Goal: Task Accomplishment & Management: Use online tool/utility

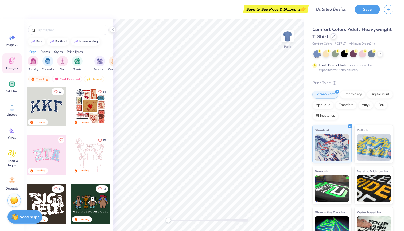
click at [332, 38] on div at bounding box center [334, 36] width 6 height 6
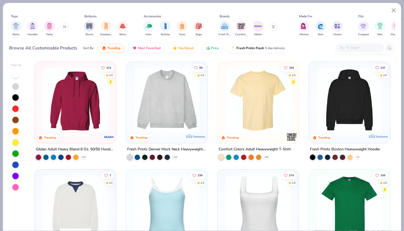
click at [181, 92] on img at bounding box center [167, 99] width 71 height 65
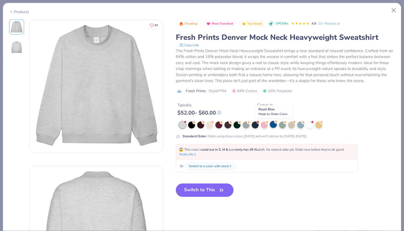
click at [276, 124] on circle at bounding box center [276, 122] width 4 height 4
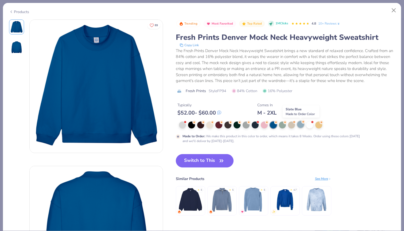
click at [302, 127] on div at bounding box center [300, 124] width 7 height 7
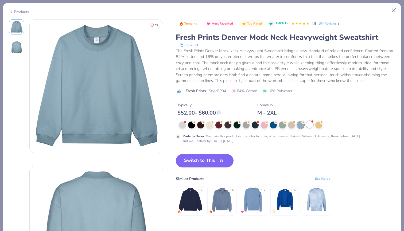
click at [308, 126] on div at bounding box center [310, 124] width 7 height 7
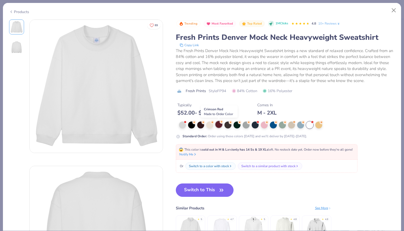
click at [221, 123] on circle at bounding box center [222, 122] width 4 height 4
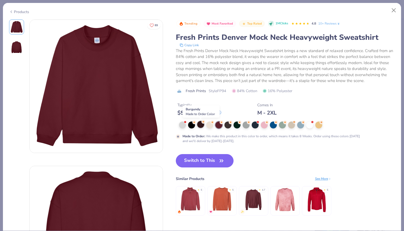
click at [201, 126] on div at bounding box center [200, 124] width 7 height 7
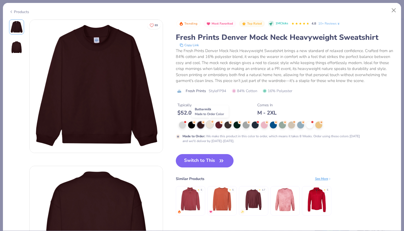
click at [211, 125] on div at bounding box center [209, 124] width 7 height 7
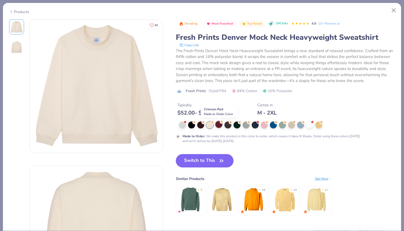
click at [219, 126] on div at bounding box center [219, 124] width 7 height 7
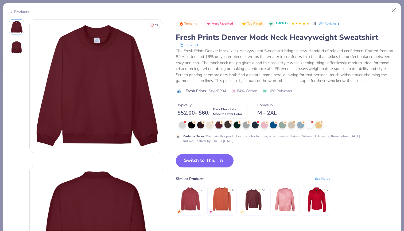
click at [230, 126] on div at bounding box center [228, 124] width 7 height 7
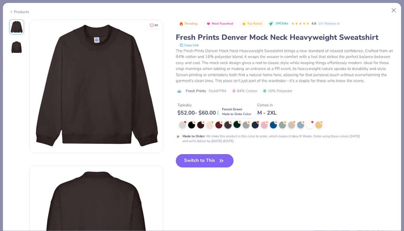
click at [237, 126] on div at bounding box center [237, 124] width 7 height 7
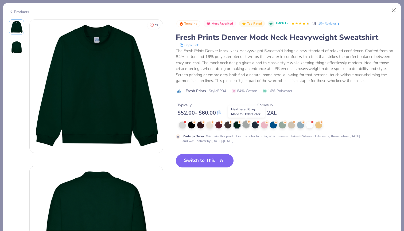
click at [246, 126] on div at bounding box center [246, 124] width 7 height 7
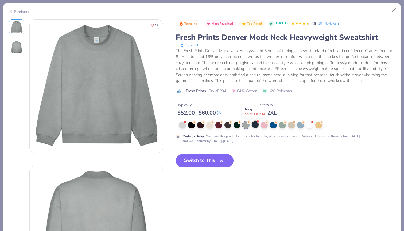
click at [255, 125] on div at bounding box center [255, 124] width 7 height 7
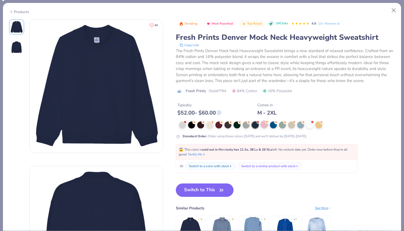
click at [264, 124] on div at bounding box center [264, 124] width 7 height 7
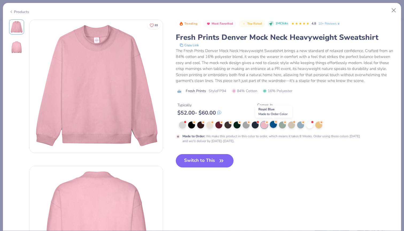
click at [273, 125] on div at bounding box center [273, 124] width 7 height 7
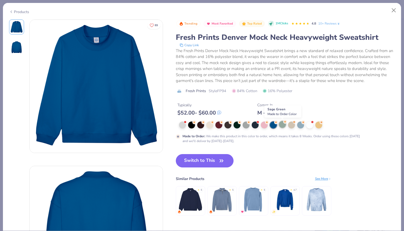
click at [282, 126] on div at bounding box center [282, 124] width 7 height 7
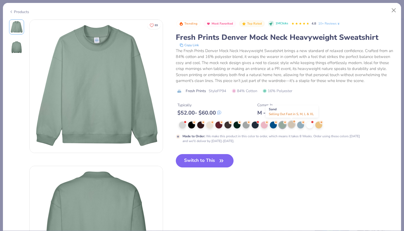
click at [293, 125] on div at bounding box center [291, 124] width 7 height 7
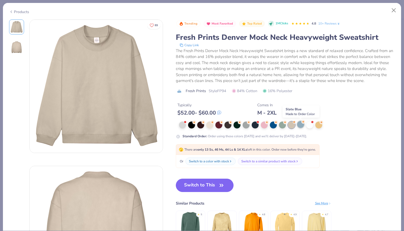
click at [299, 127] on div at bounding box center [300, 124] width 7 height 7
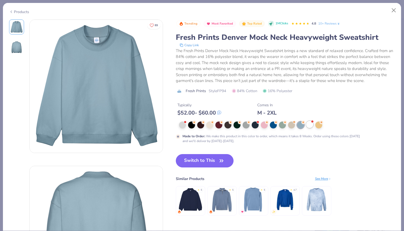
click at [308, 125] on div at bounding box center [310, 124] width 7 height 7
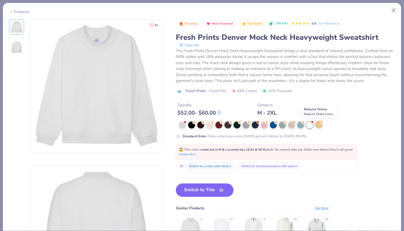
click at [316, 126] on div at bounding box center [319, 124] width 7 height 7
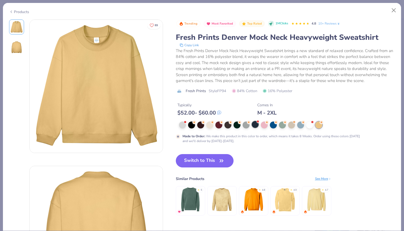
click at [257, 125] on div at bounding box center [255, 124] width 7 height 7
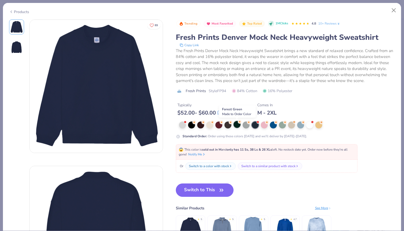
click at [236, 124] on div at bounding box center [237, 124] width 7 height 7
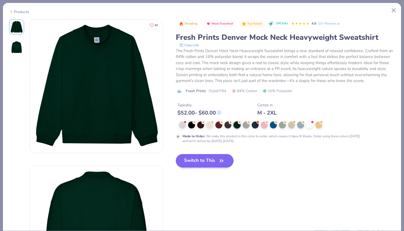
click at [215, 162] on button "Switch to This" at bounding box center [205, 160] width 58 height 13
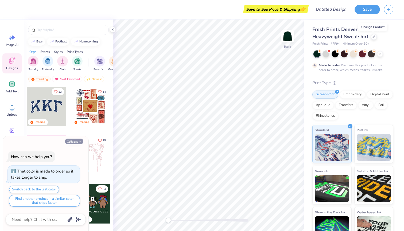
click at [78, 142] on icon "button" at bounding box center [79, 141] width 3 height 3
type textarea "x"
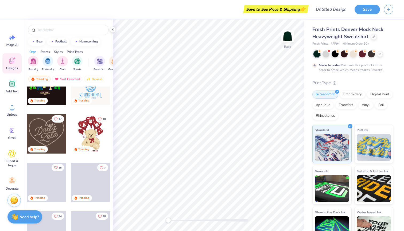
scroll to position [225, 0]
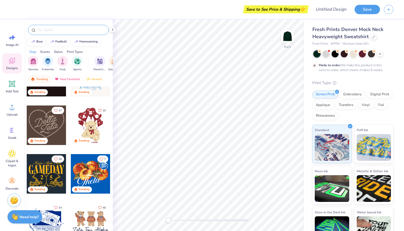
click at [58, 30] on input "text" at bounding box center [71, 29] width 68 height 5
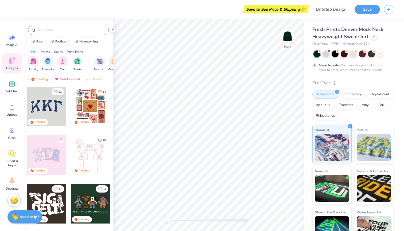
click at [60, 27] on div at bounding box center [68, 30] width 81 height 10
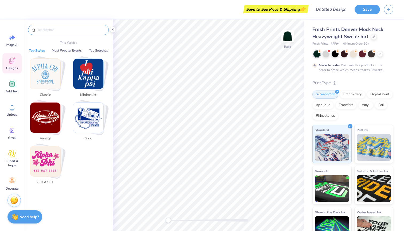
click at [62, 29] on input "text" at bounding box center [71, 29] width 68 height 5
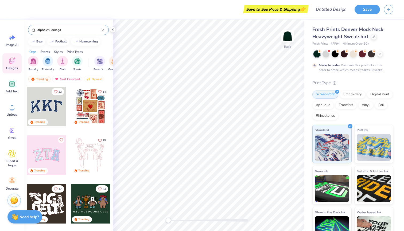
type input "alpha chi omega"
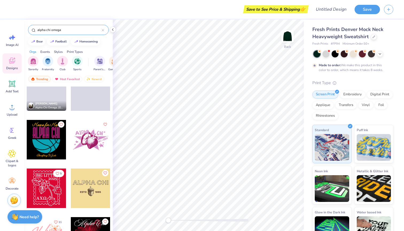
scroll to position [941, 0]
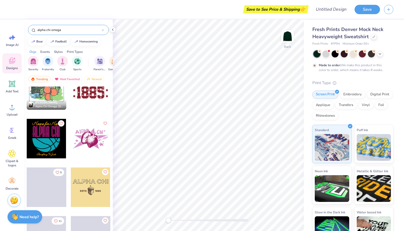
click at [104, 29] on div "alpha chi omega" at bounding box center [68, 30] width 81 height 10
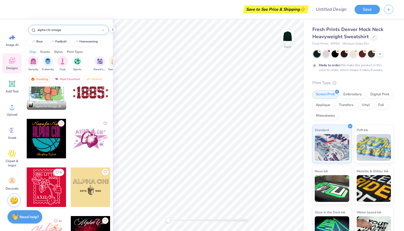
click at [102, 30] on icon at bounding box center [103, 30] width 2 height 2
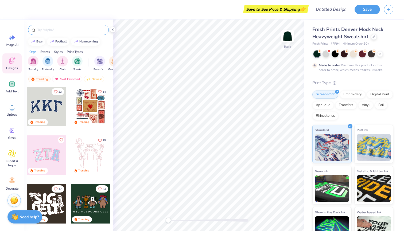
scroll to position [0, 0]
click at [51, 112] on div at bounding box center [47, 107] width 40 height 40
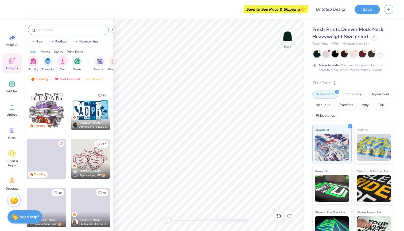
scroll to position [1364, 0]
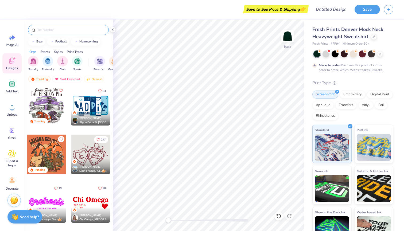
click at [62, 32] on input "text" at bounding box center [71, 29] width 68 height 5
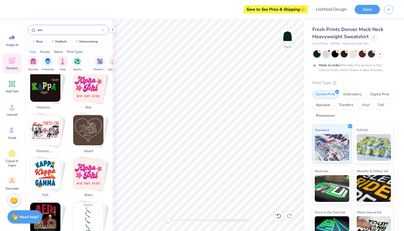
scroll to position [137, 0]
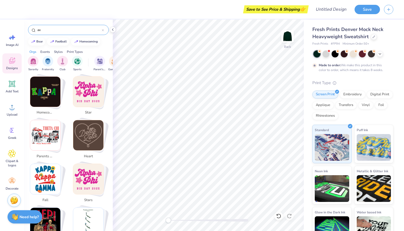
type input "a"
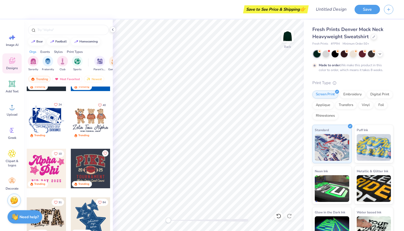
scroll to position [329, 0]
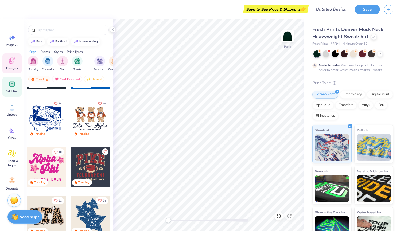
click at [12, 85] on icon at bounding box center [12, 84] width 5 height 5
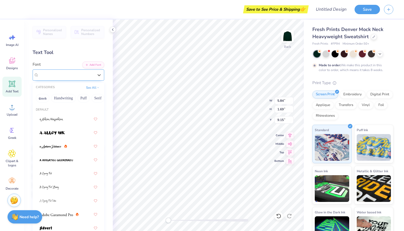
click at [46, 78] on div at bounding box center [66, 74] width 55 height 7
click at [82, 100] on button "Puff" at bounding box center [84, 98] width 12 height 9
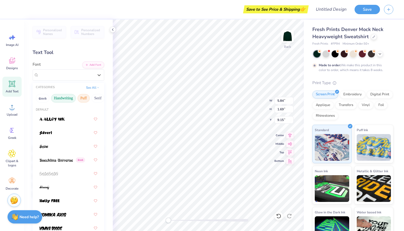
click at [69, 101] on button "Handwriting" at bounding box center [63, 98] width 25 height 9
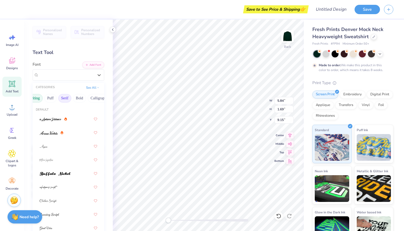
scroll to position [0, 52]
click at [56, 101] on button "Bold" at bounding box center [61, 98] width 13 height 9
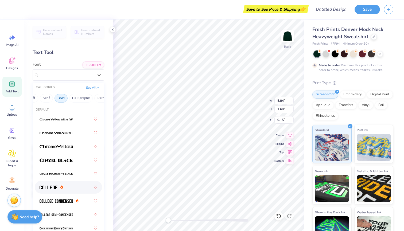
click at [69, 191] on div at bounding box center [69, 188] width 58 height 10
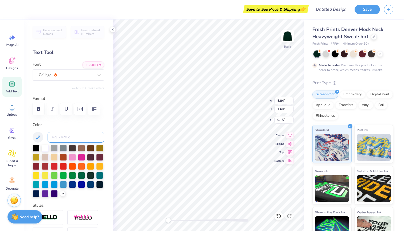
click at [75, 136] on input at bounding box center [76, 137] width 57 height 11
click at [54, 182] on div at bounding box center [54, 184] width 7 height 7
click at [62, 149] on div at bounding box center [63, 147] width 7 height 7
click at [55, 149] on div at bounding box center [54, 147] width 7 height 7
click at [45, 148] on div at bounding box center [45, 147] width 7 height 7
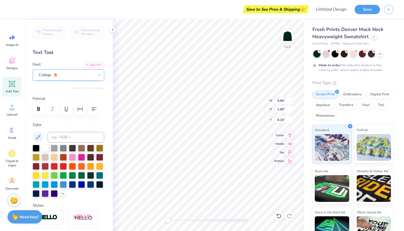
click at [66, 75] on div "College" at bounding box center [66, 75] width 56 height 8
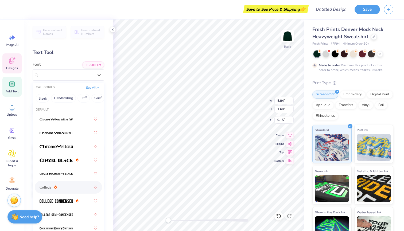
click at [11, 63] on icon at bounding box center [11, 61] width 5 height 4
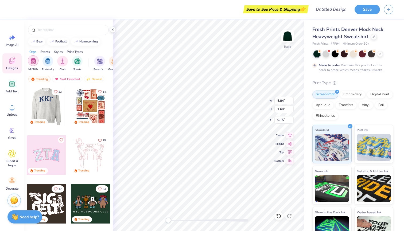
click at [36, 63] on img "filter for Sorority" at bounding box center [33, 61] width 6 height 6
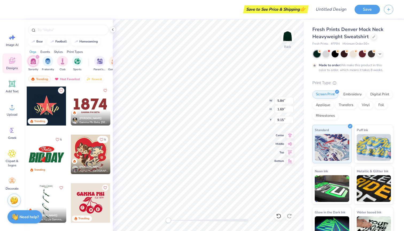
scroll to position [1535, 0]
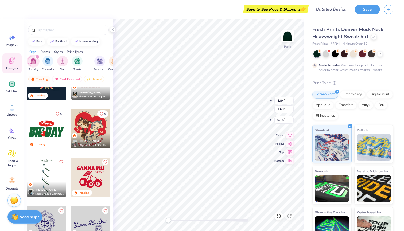
type textarea "TET"
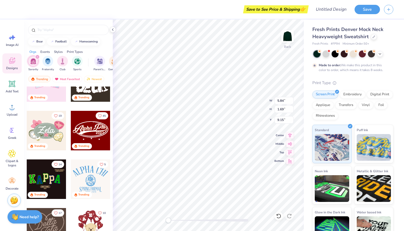
scroll to position [0, 0]
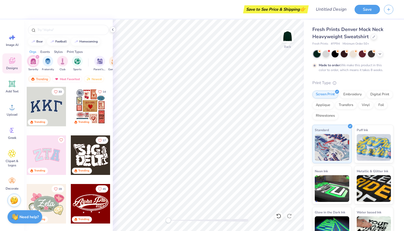
click at [48, 100] on div at bounding box center [47, 107] width 40 height 40
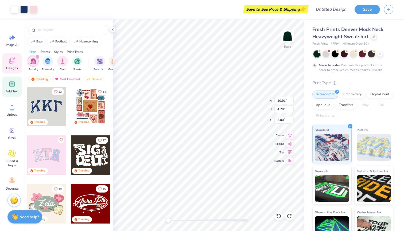
click at [12, 87] on icon at bounding box center [12, 84] width 6 height 6
type input "5.84"
type input "1.69"
type input "9.15"
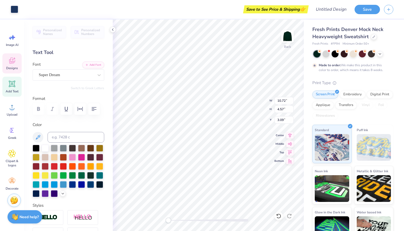
type input "10.63"
type input "4.44"
type input "3.12"
type input "10.91"
type input "4.79"
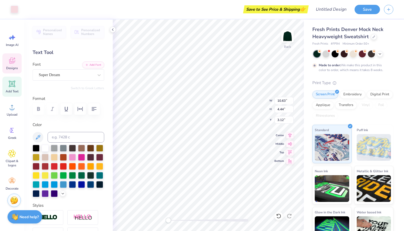
type input "3.00"
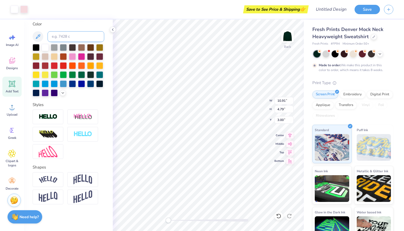
scroll to position [101, 0]
type input "10.91"
type input "4.79"
type input "3.00"
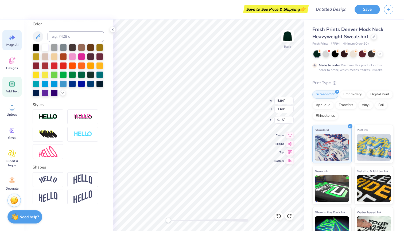
click at [16, 47] on span "Image AI" at bounding box center [12, 45] width 13 height 4
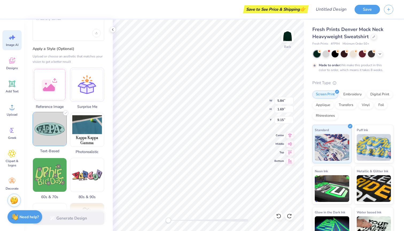
scroll to position [37, 0]
click at [63, 133] on img at bounding box center [50, 129] width 34 height 34
click at [49, 132] on img at bounding box center [50, 129] width 34 height 34
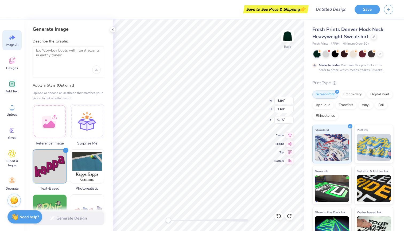
scroll to position [0, 0]
click at [54, 59] on textarea at bounding box center [68, 54] width 65 height 13
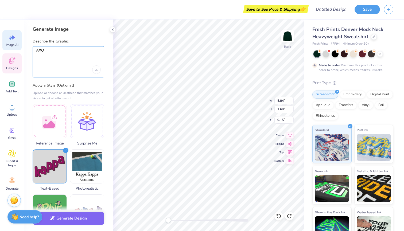
type textarea "AXO"
click at [10, 62] on icon at bounding box center [11, 61] width 5 height 4
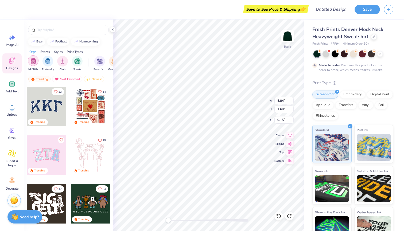
click at [36, 63] on img "filter for Sorority" at bounding box center [33, 61] width 6 height 6
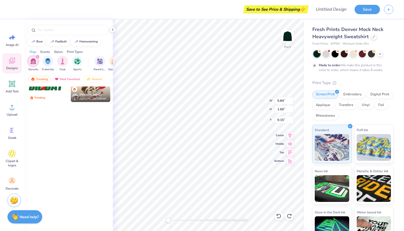
scroll to position [1627, 0]
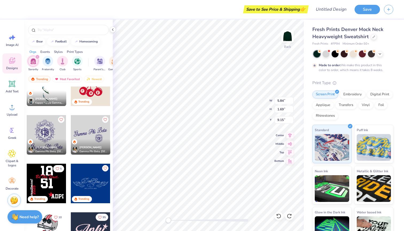
click at [45, 125] on div at bounding box center [47, 135] width 40 height 40
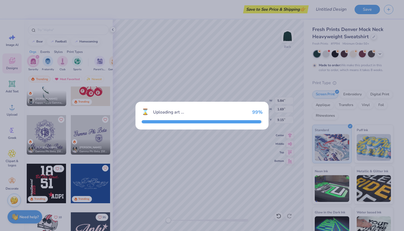
type input "5.93"
type input "5.53"
type input "3.00"
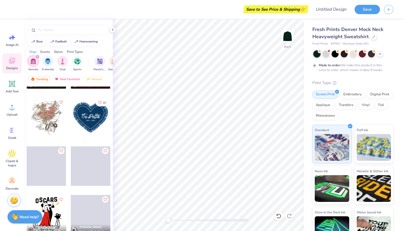
scroll to position [3062, 0]
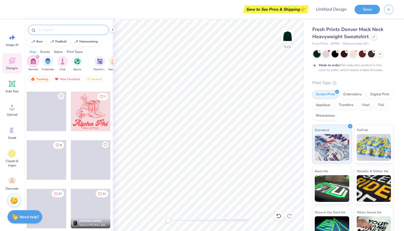
click at [62, 30] on input "text" at bounding box center [71, 29] width 68 height 5
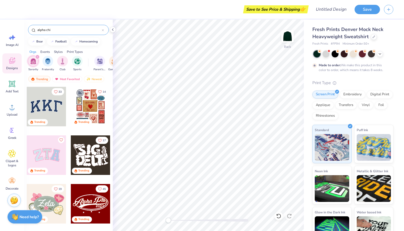
type input "alpha chi"
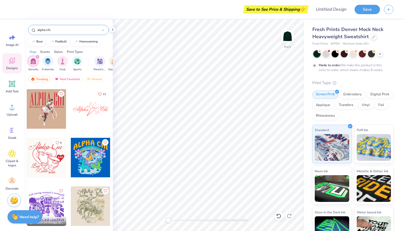
scroll to position [1714, 0]
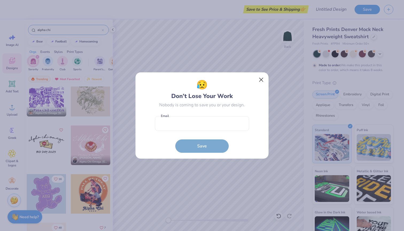
click at [259, 80] on button "Close" at bounding box center [261, 80] width 10 height 10
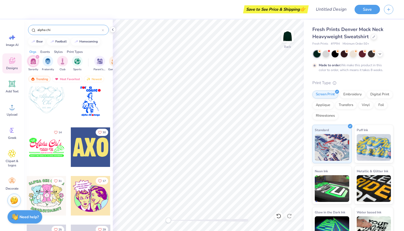
scroll to position [4012, 0]
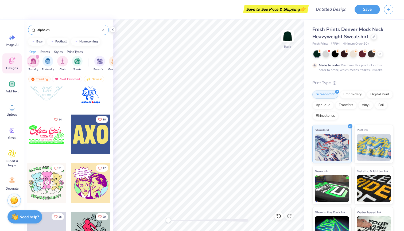
click at [82, 145] on div at bounding box center [91, 135] width 40 height 40
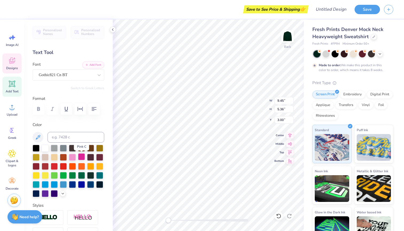
click at [83, 158] on div at bounding box center [81, 157] width 7 height 7
click at [85, 172] on div at bounding box center [69, 171] width 72 height 52
click at [90, 176] on div at bounding box center [90, 175] width 7 height 7
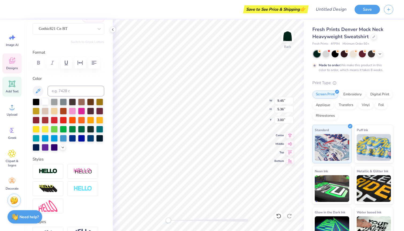
click at [47, 102] on div at bounding box center [45, 101] width 7 height 7
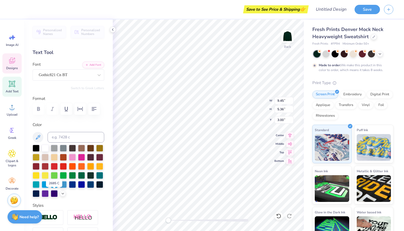
scroll to position [0, 0]
click at [289, 135] on icon at bounding box center [289, 135] width 7 height 6
click at [15, 132] on icon at bounding box center [12, 131] width 8 height 8
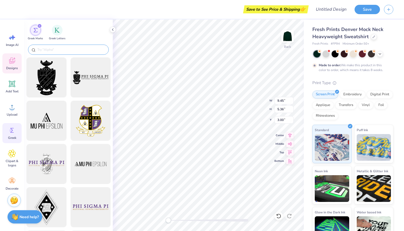
type textarea "XO"
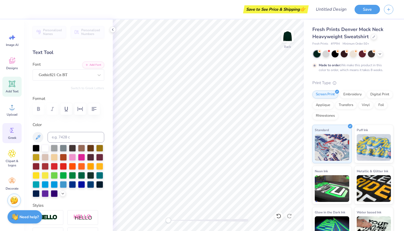
click at [12, 137] on span "Greek" at bounding box center [12, 138] width 8 height 4
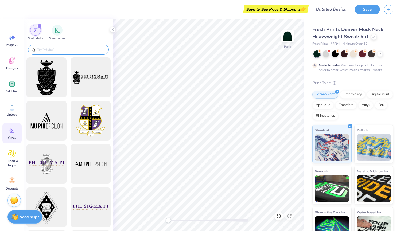
click at [59, 47] on input "text" at bounding box center [71, 49] width 68 height 5
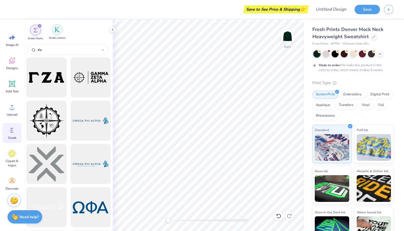
type input "alp"
click at [59, 29] on img "filter for Greek Letters" at bounding box center [57, 29] width 5 height 5
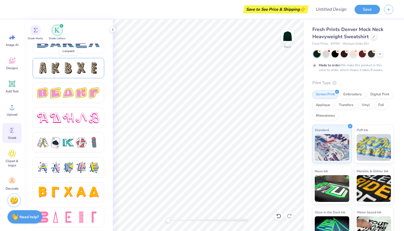
scroll to position [881, 0]
click at [69, 69] on div at bounding box center [68, 68] width 11 height 11
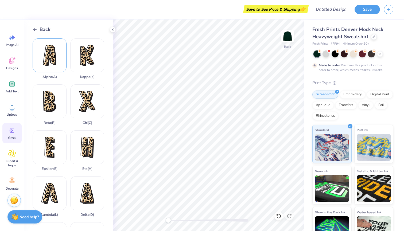
click at [56, 63] on div "Alpha ( A )" at bounding box center [50, 59] width 34 height 41
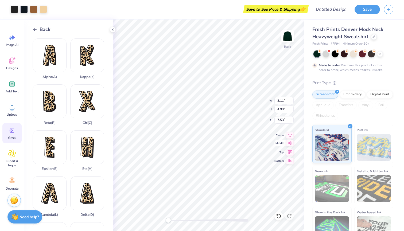
click at [290, 144] on icon at bounding box center [289, 143] width 7 height 6
click at [292, 154] on icon at bounding box center [289, 152] width 7 height 6
click at [81, 98] on div "Chi ( C )" at bounding box center [87, 105] width 34 height 41
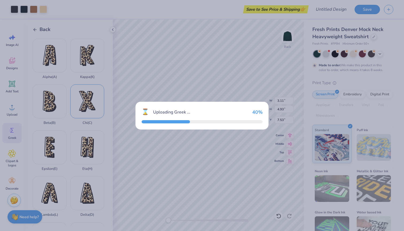
type input "4.00"
type input "5.14"
type input "7.43"
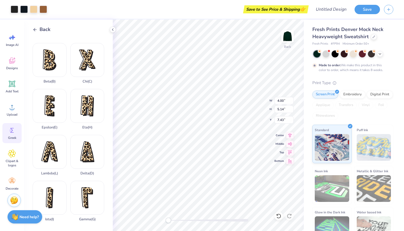
scroll to position [82, 0]
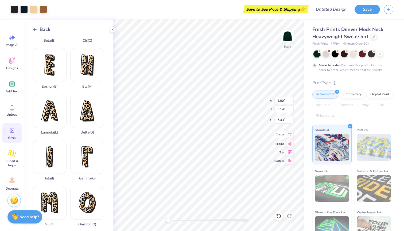
click at [290, 135] on icon at bounding box center [289, 135] width 7 height 6
click at [290, 137] on icon at bounding box center [289, 135] width 7 height 6
click at [290, 151] on icon at bounding box center [289, 152] width 7 height 6
click at [88, 205] on div "Omicron ( O )" at bounding box center [87, 206] width 34 height 41
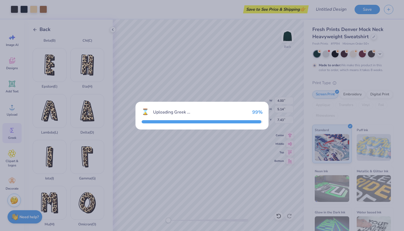
type input "4.16"
type input "5.16"
type input "7.42"
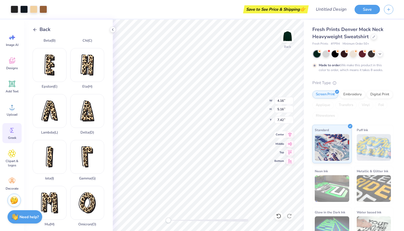
click at [291, 135] on icon at bounding box center [289, 135] width 7 height 6
type input "1.04"
